Goal: Go to known website: Access a specific website the user already knows

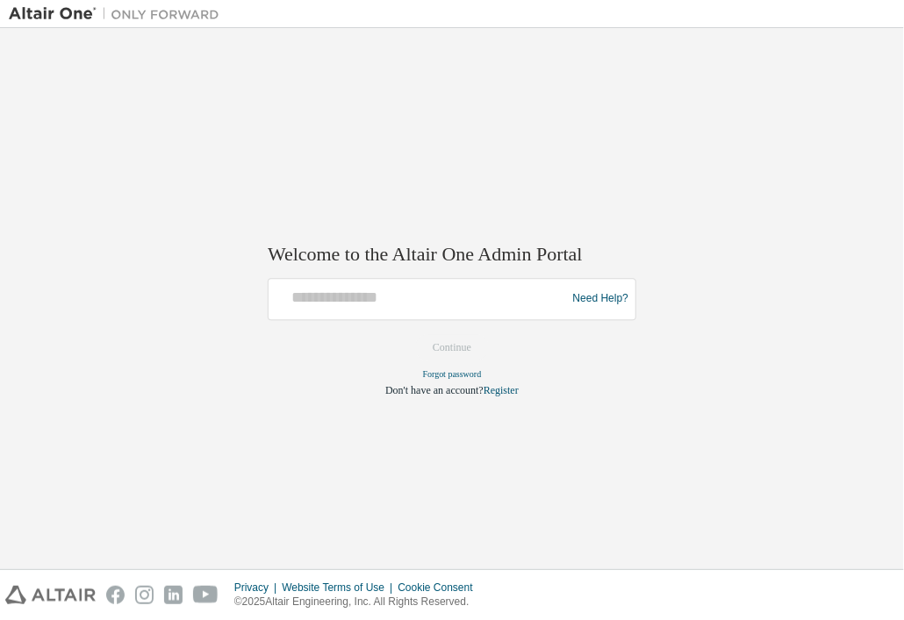
click at [340, 311] on div at bounding box center [419, 298] width 289 height 33
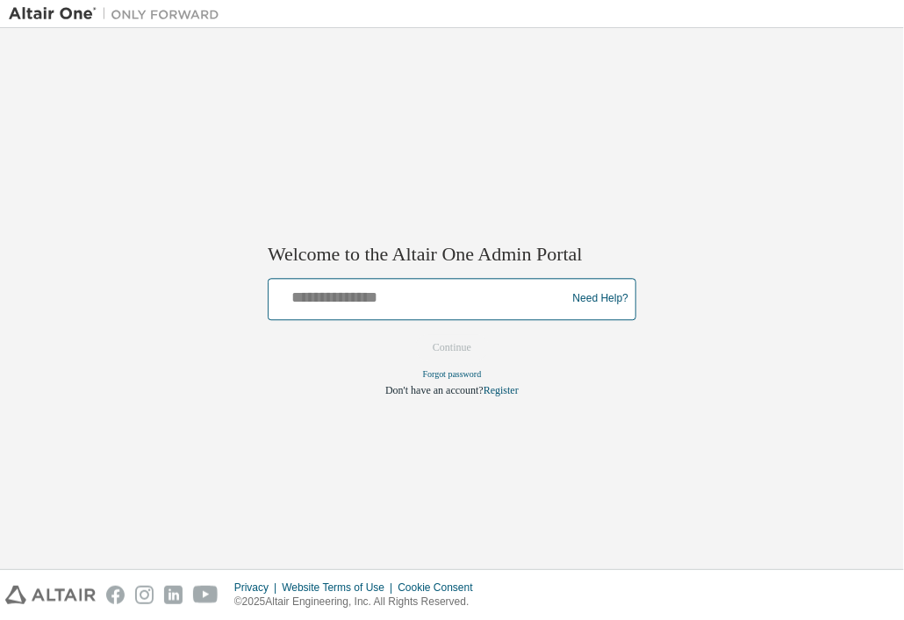
click at [363, 303] on input "text" at bounding box center [419, 294] width 289 height 25
type input "**********"
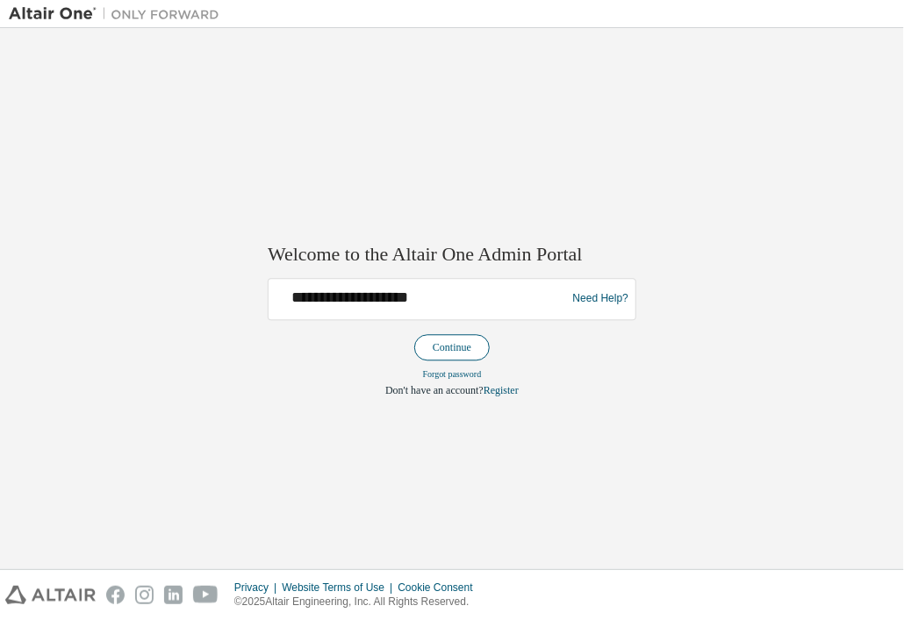
click at [446, 341] on button "Continue" at bounding box center [451, 347] width 75 height 26
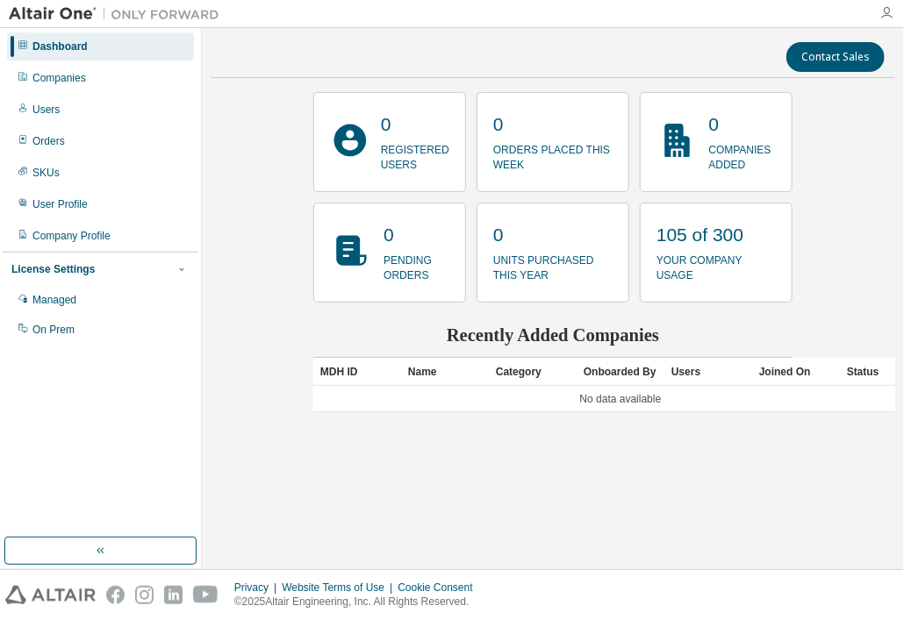
click at [885, 7] on icon "button" at bounding box center [886, 13] width 14 height 14
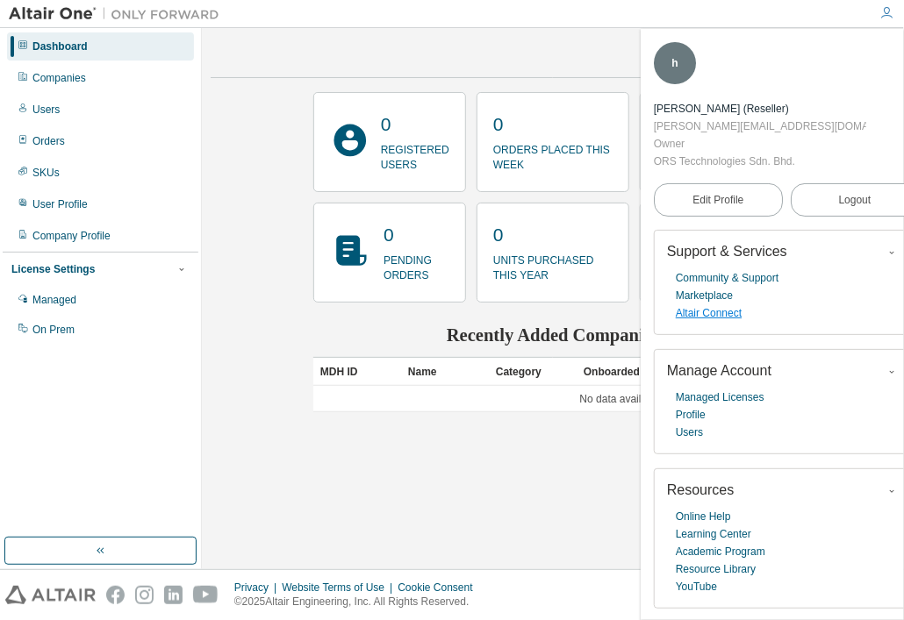
click at [709, 304] on link "Altair Connect" at bounding box center [709, 313] width 66 height 18
